Goal: Check status: Check status

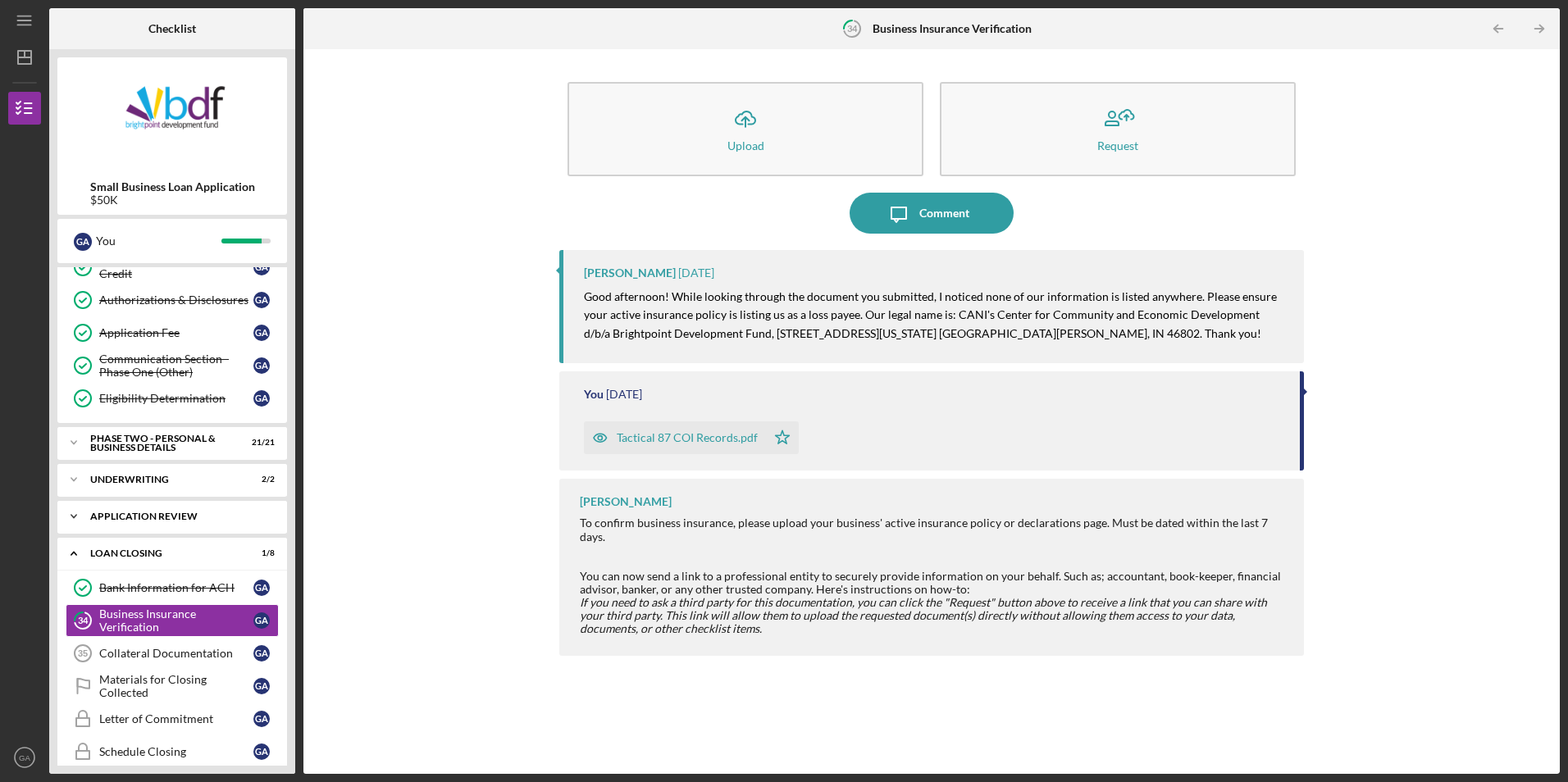
scroll to position [364, 0]
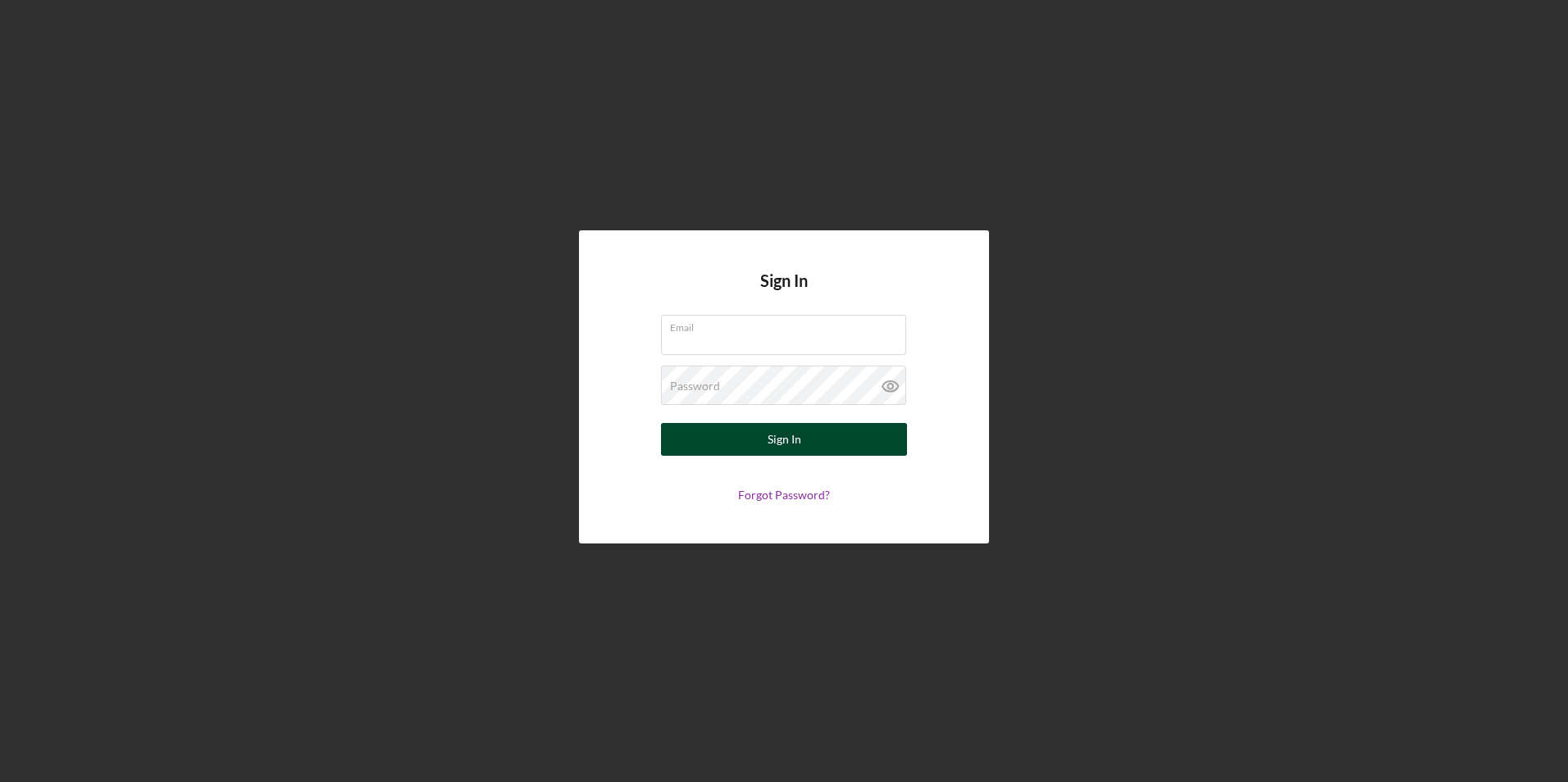
type input "[EMAIL_ADDRESS][DOMAIN_NAME]"
click at [780, 440] on div "Sign In" at bounding box center [785, 439] width 33 height 33
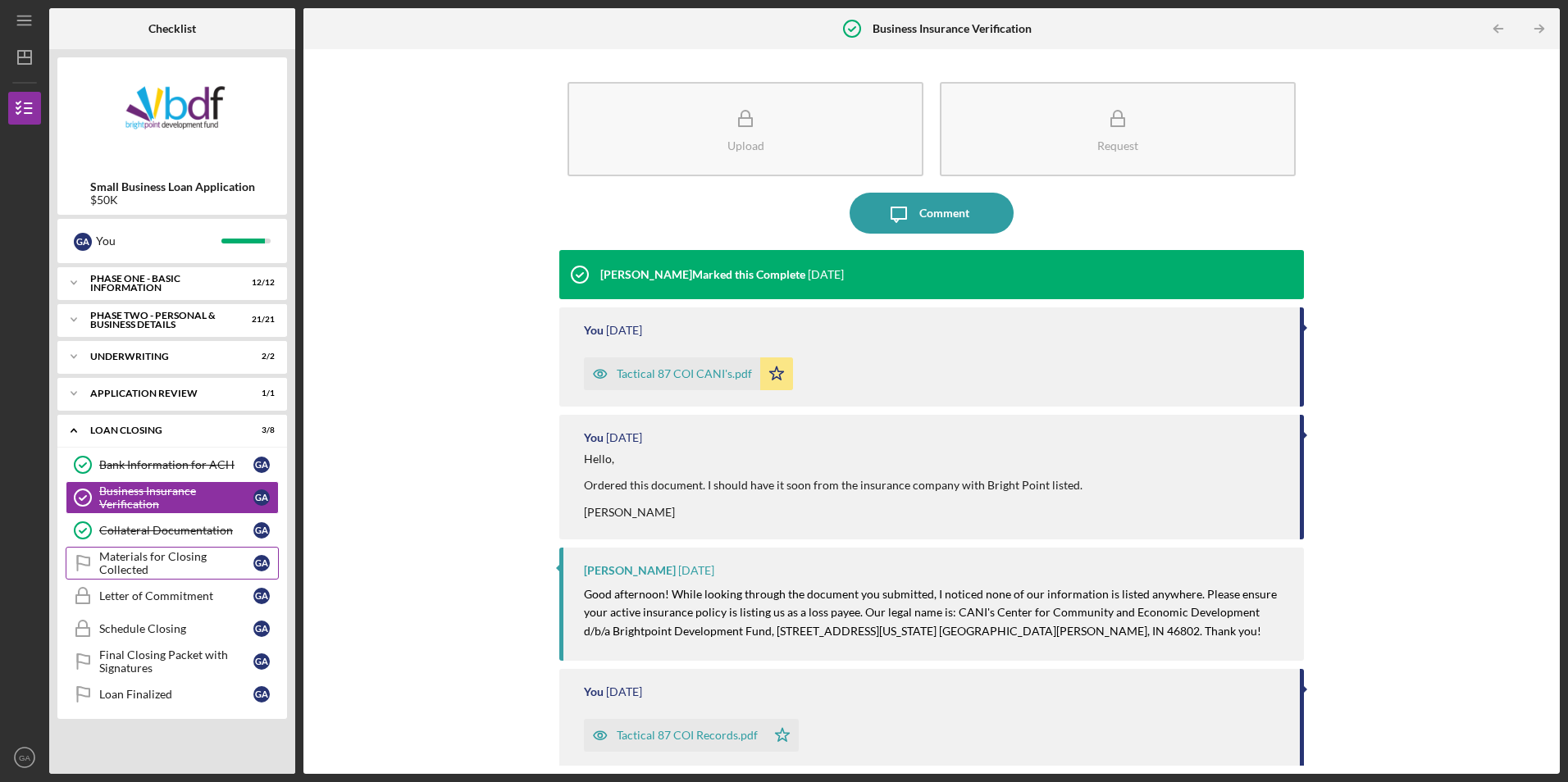
click at [200, 559] on div "Materials for Closing Collected" at bounding box center [176, 563] width 154 height 26
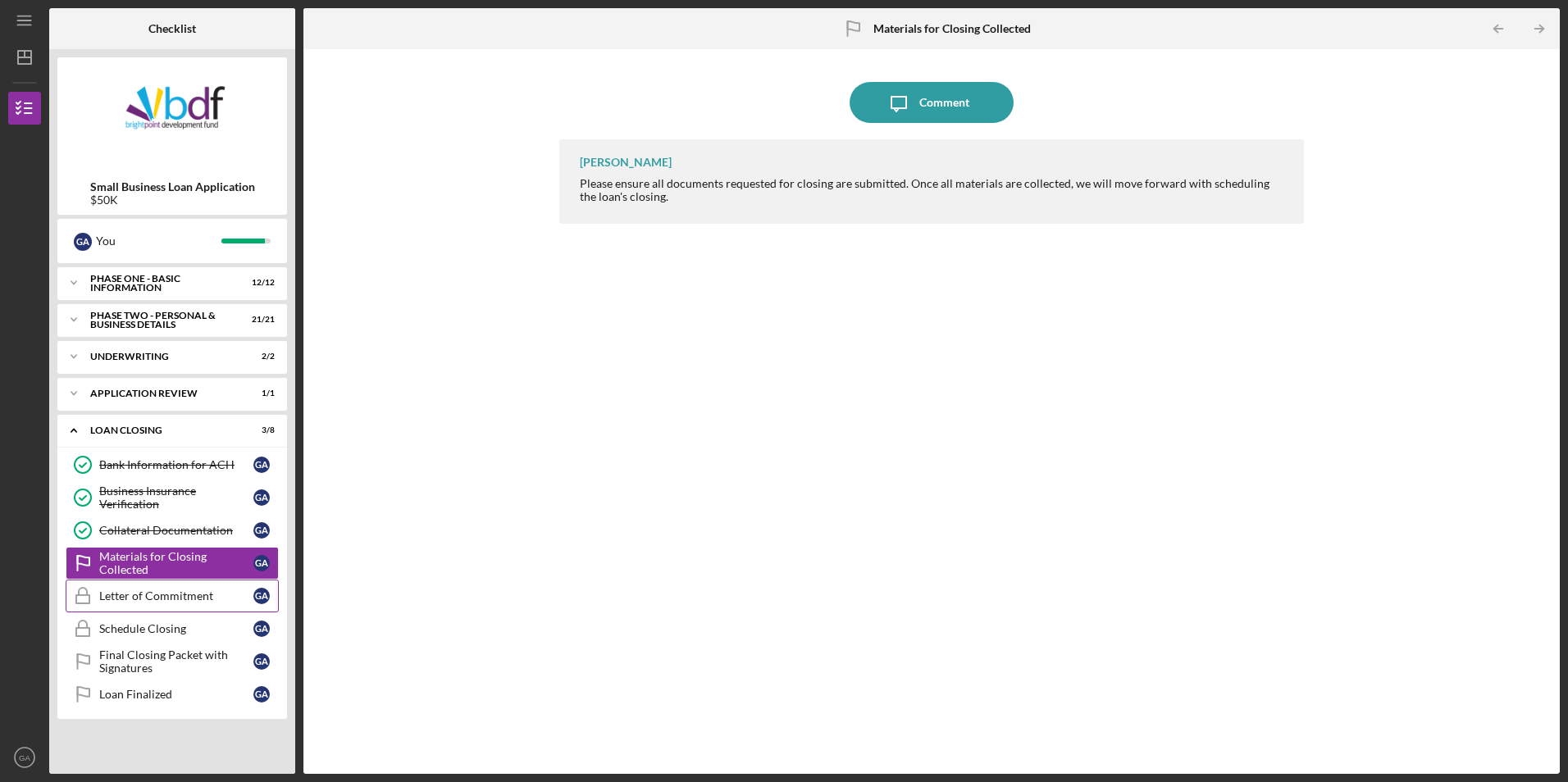
click at [142, 601] on div "Letter of Commitment" at bounding box center [176, 596] width 154 height 13
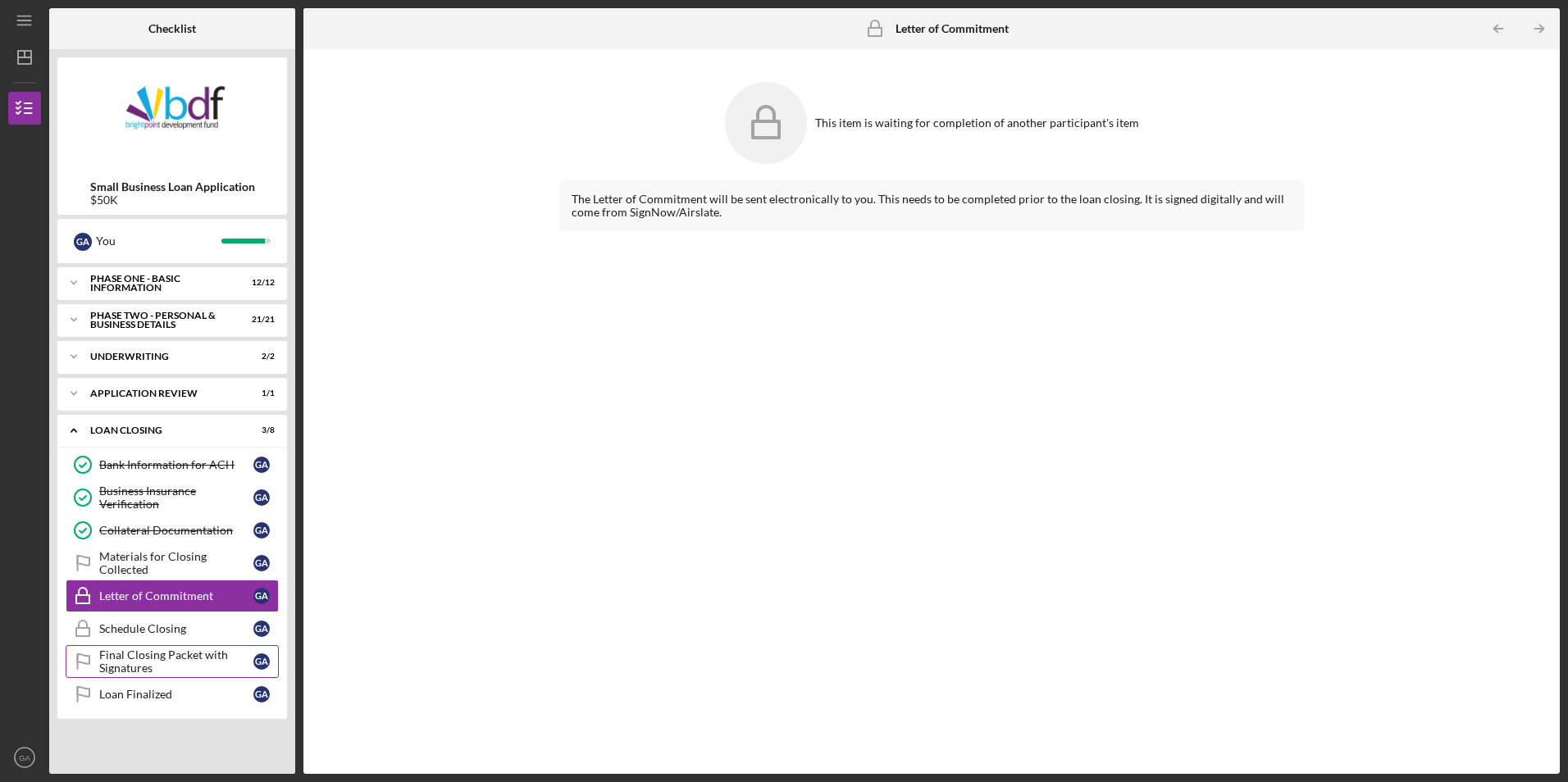
click at [146, 654] on div "Final Closing Packet with Signatures" at bounding box center [176, 661] width 154 height 26
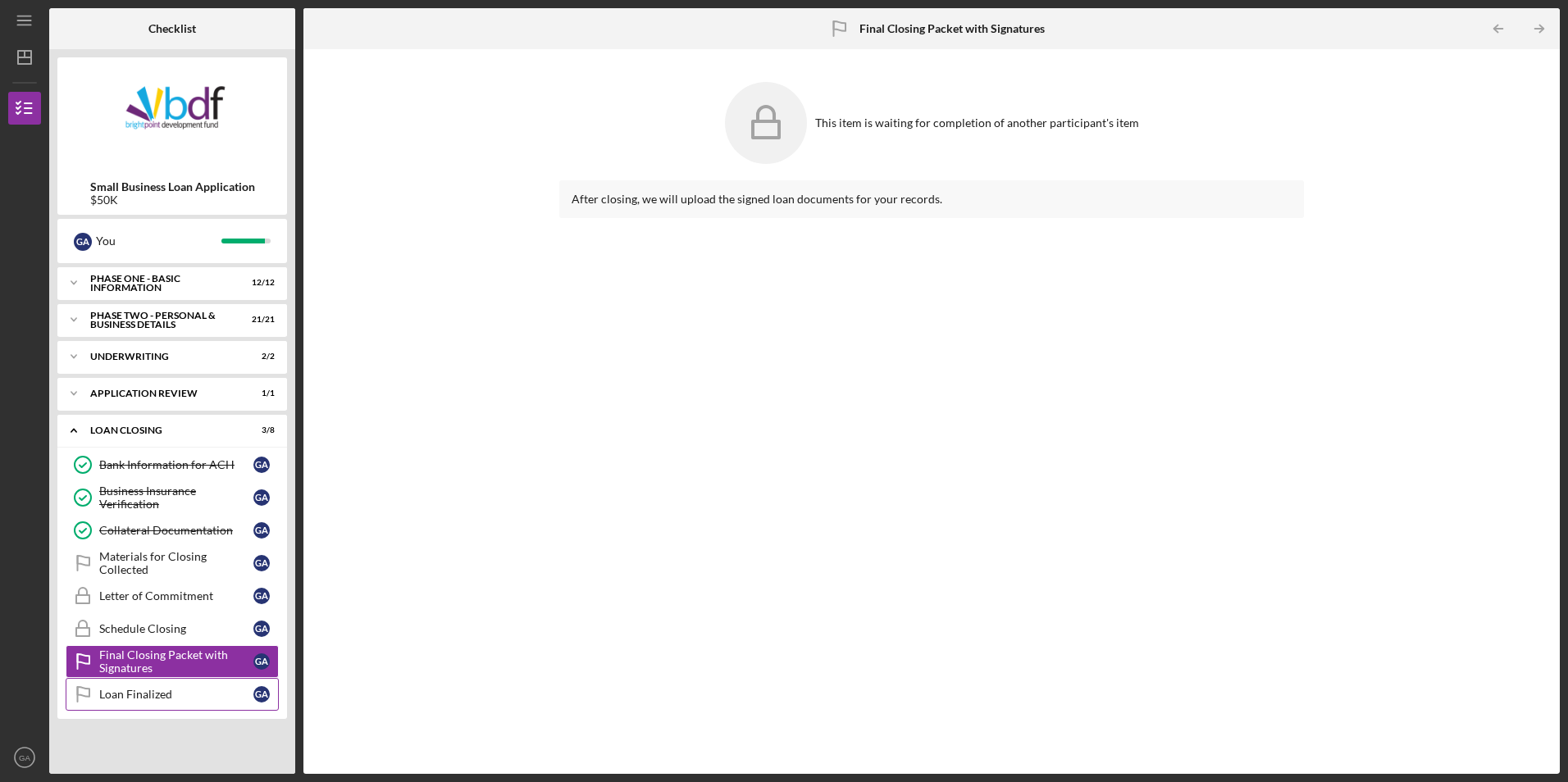
click at [141, 692] on div "Loan Finalized" at bounding box center [176, 694] width 154 height 13
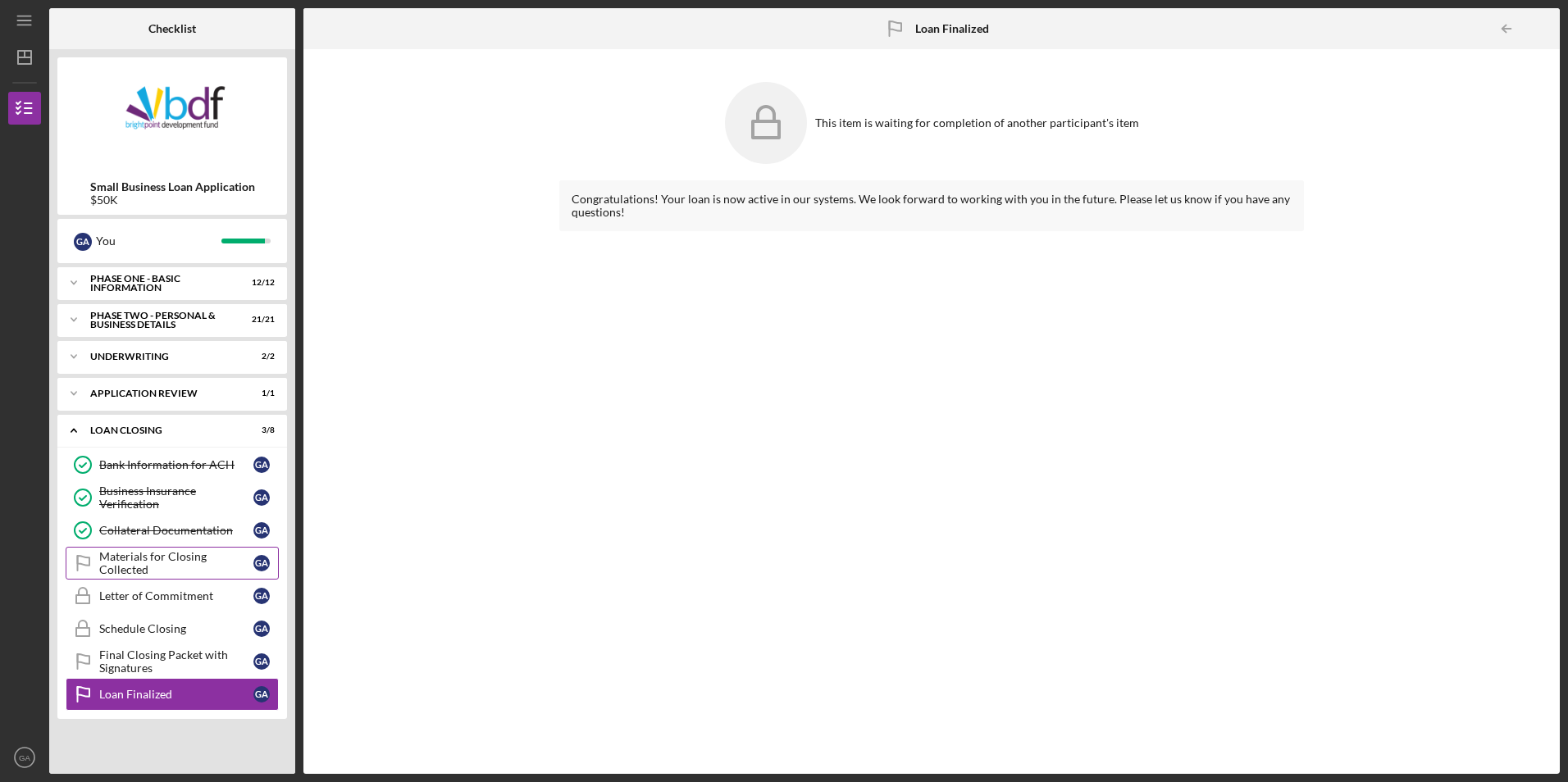
click at [150, 562] on div "Materials for Closing Collected" at bounding box center [176, 563] width 154 height 26
